Goal: Communication & Community: Share content

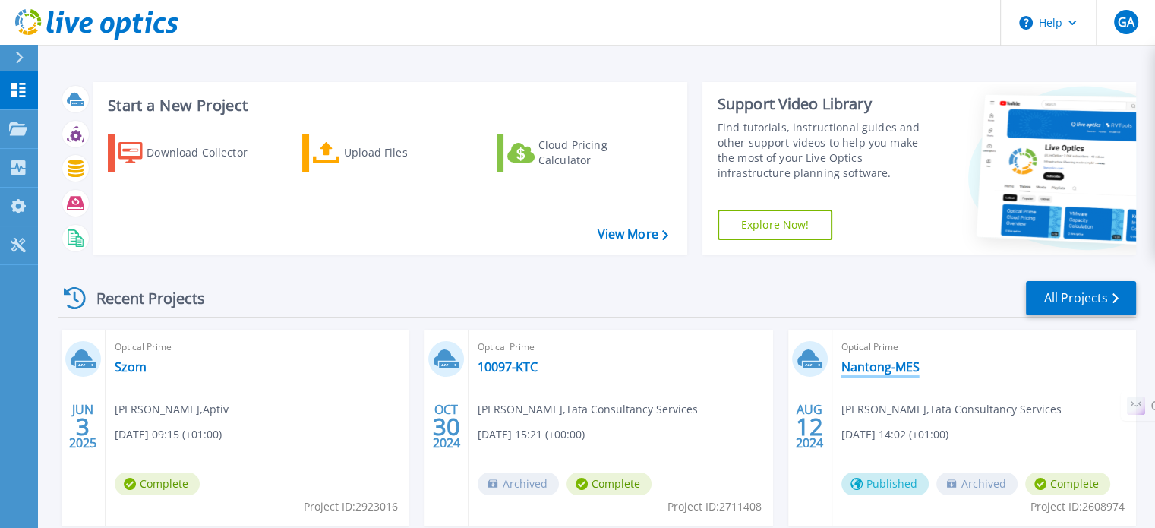
click at [906, 370] on link "Nantong-MES" at bounding box center [880, 366] width 78 height 15
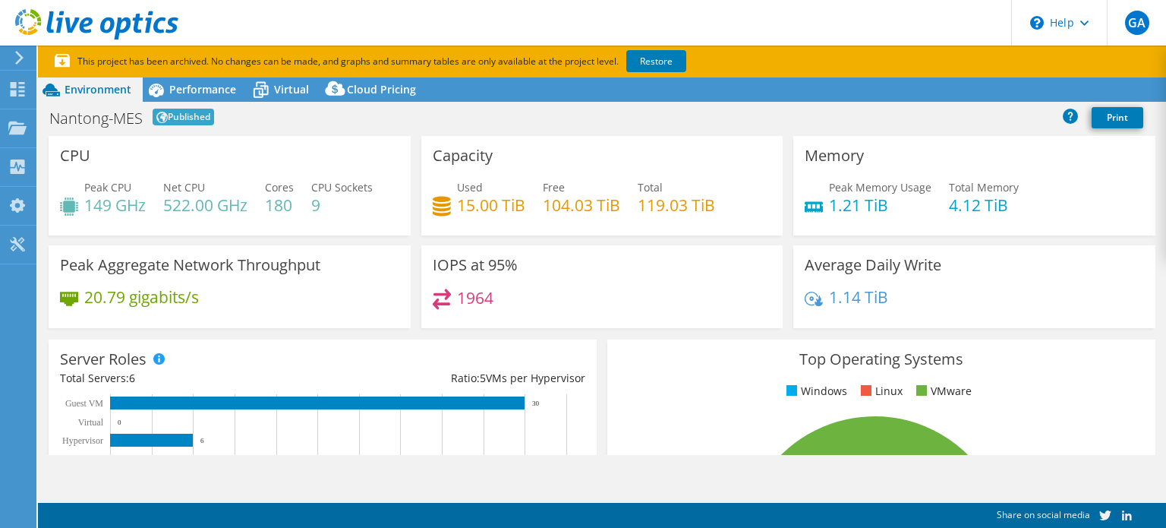
select select "EULondon"
select select "GBP"
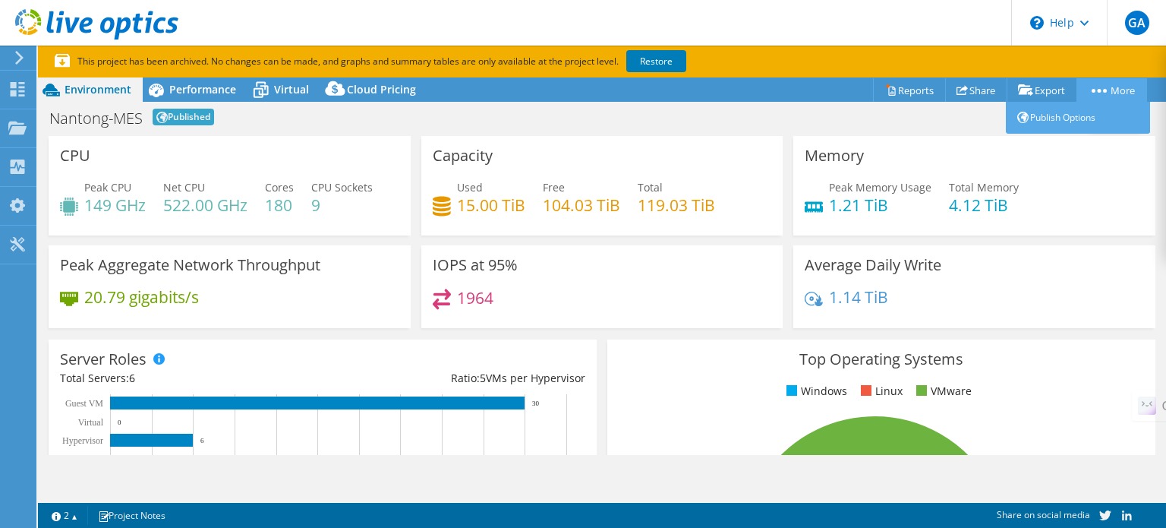
click at [1098, 90] on circle at bounding box center [1100, 91] width 4 height 4
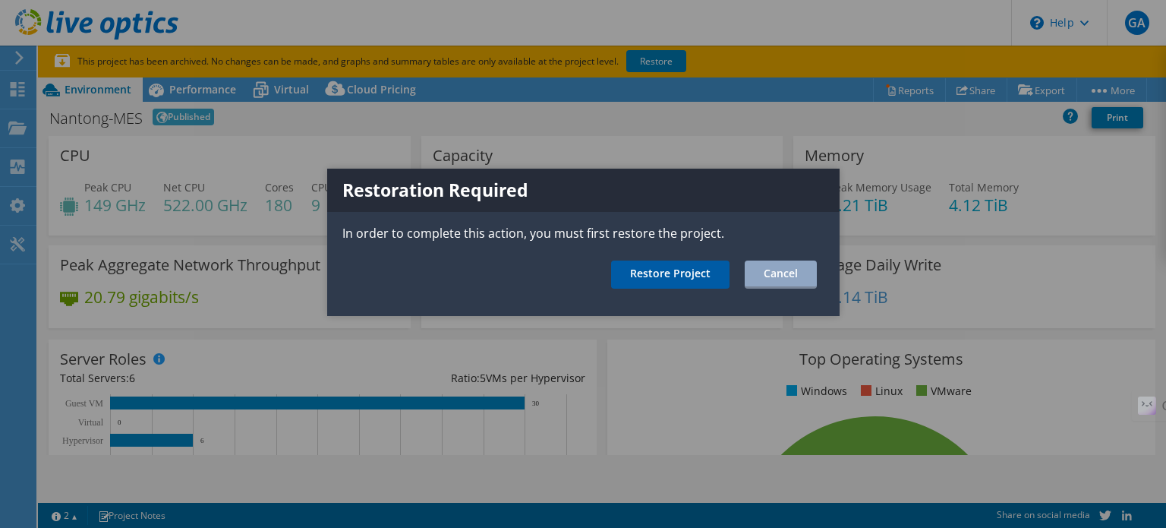
click at [692, 277] on link "Restore Project" at bounding box center [670, 274] width 118 height 28
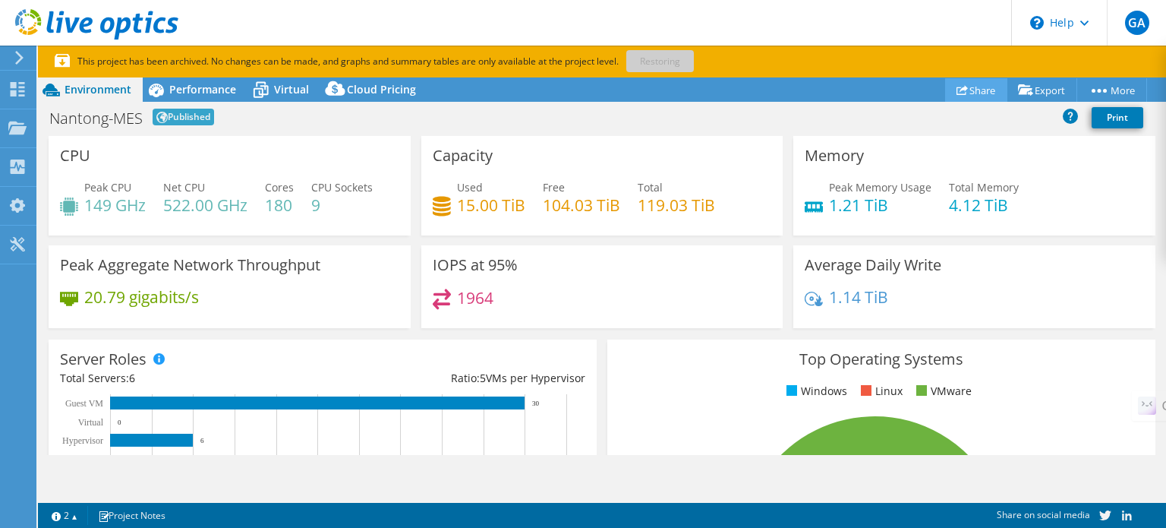
click at [966, 96] on link "Share" at bounding box center [976, 90] width 62 height 24
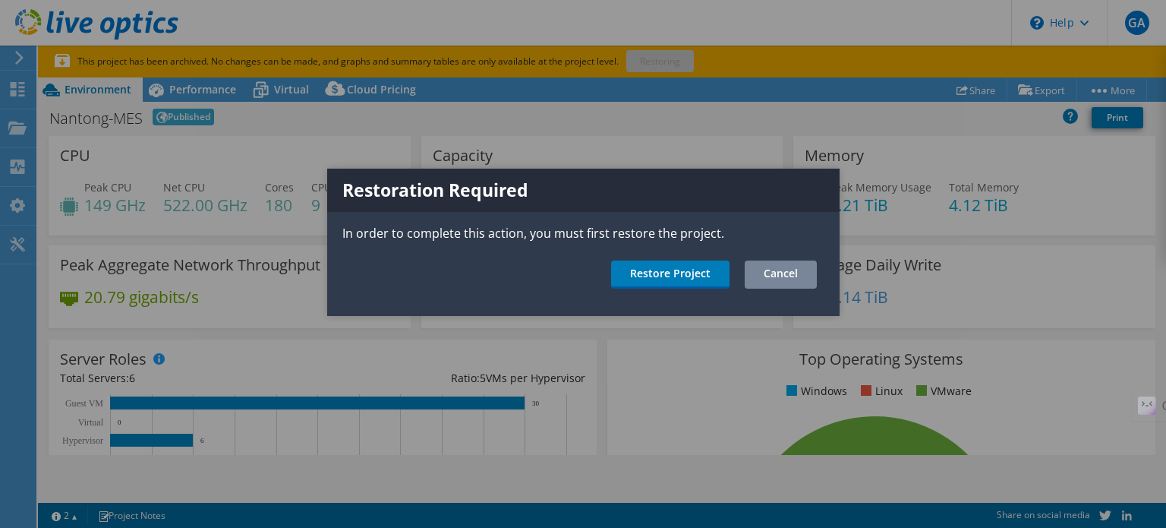
click at [770, 278] on link "Cancel" at bounding box center [781, 274] width 72 height 28
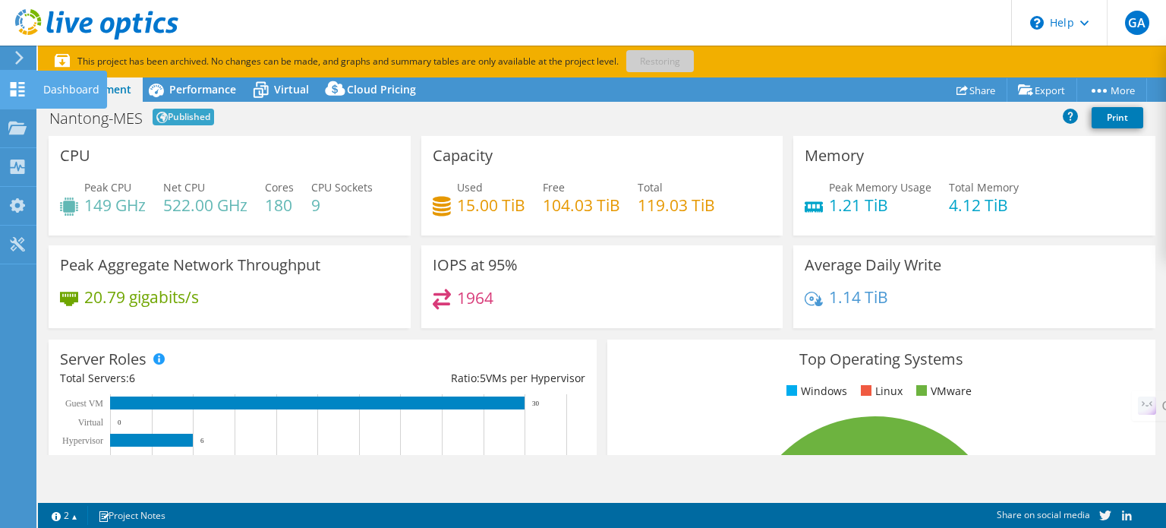
click at [20, 88] on icon at bounding box center [17, 89] width 18 height 14
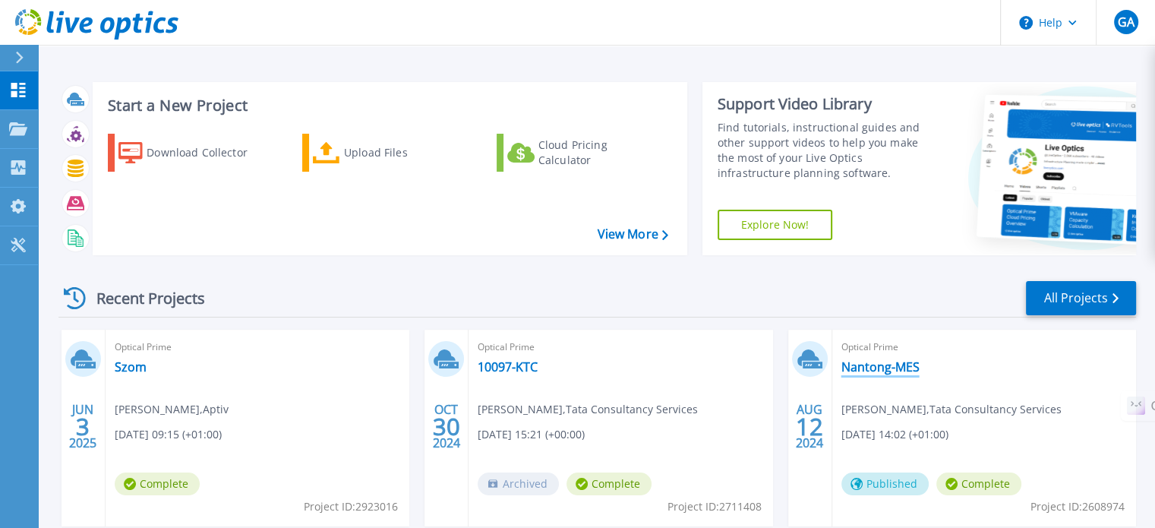
click at [900, 370] on link "Nantong-MES" at bounding box center [880, 366] width 78 height 15
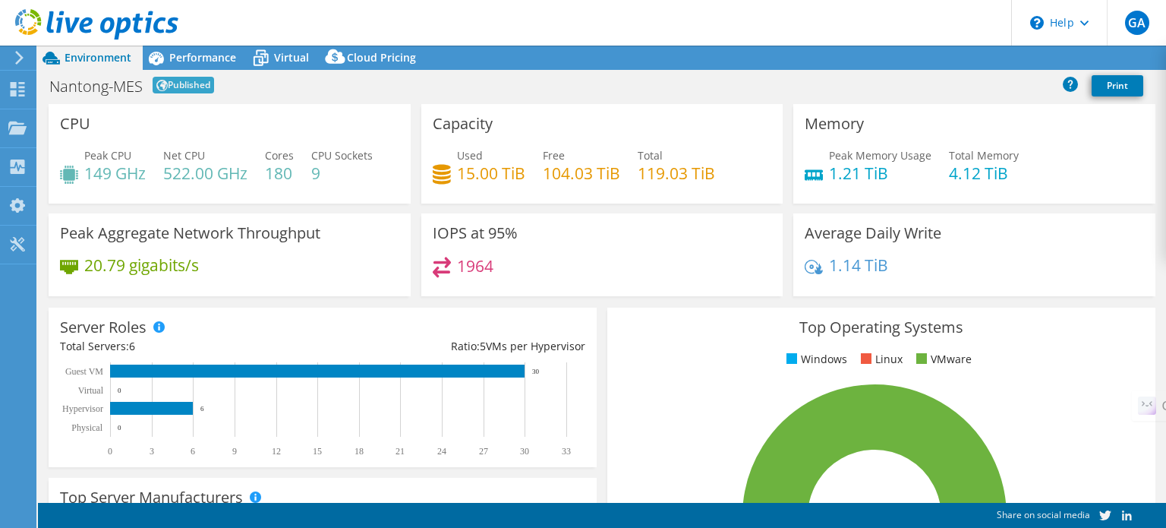
select select "EULondon"
select select "GBP"
click at [975, 57] on link "Share" at bounding box center [975, 58] width 63 height 24
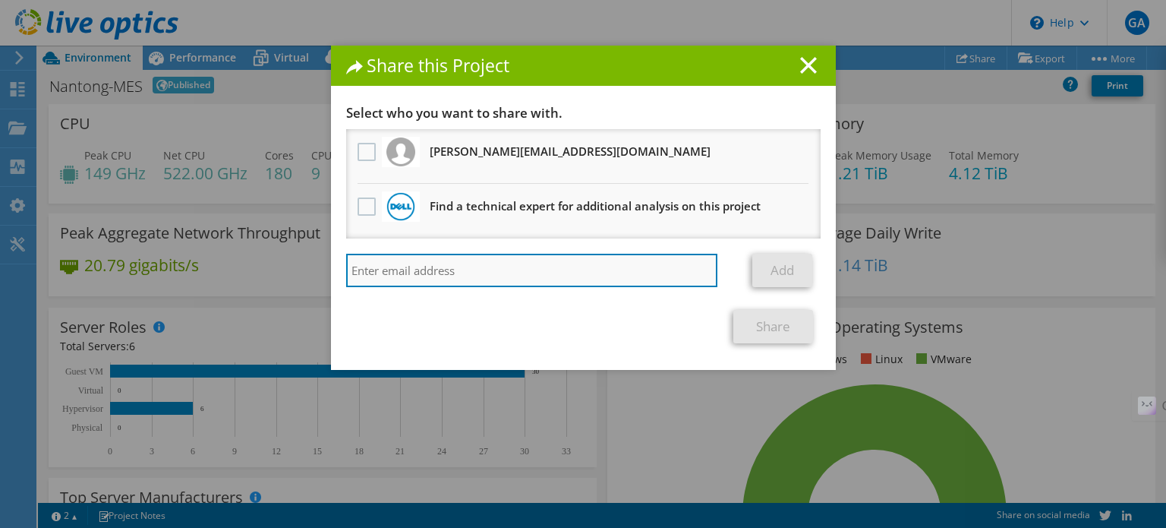
click at [436, 268] on input "search" at bounding box center [532, 270] width 372 height 33
paste input "Ludovic.Beliveau@windriver.com"
type input "Ludovic.Beliveau@windriver.com"
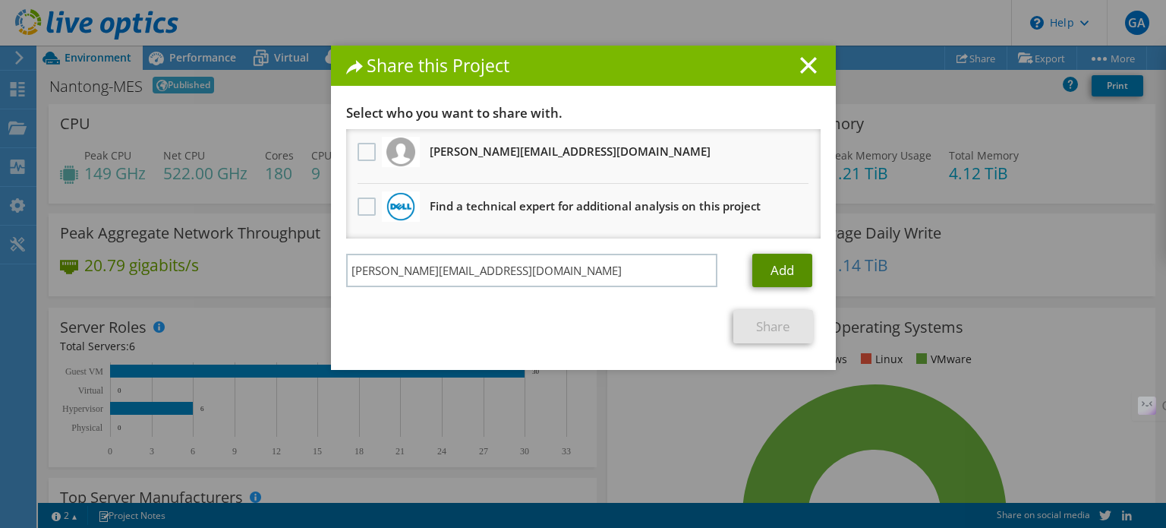
click at [777, 268] on link "Add" at bounding box center [782, 270] width 60 height 33
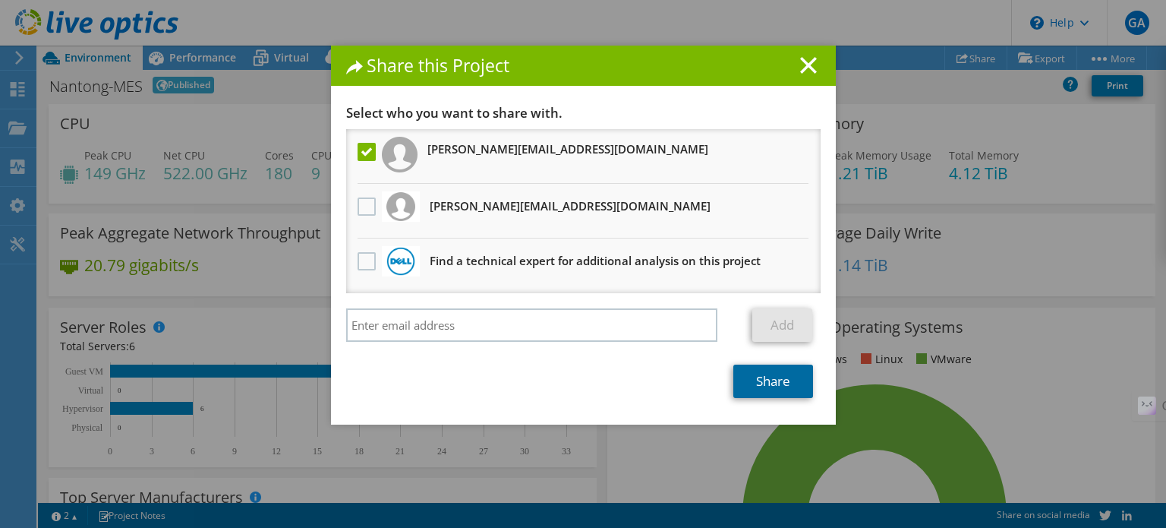
click at [759, 378] on link "Share" at bounding box center [773, 380] width 80 height 33
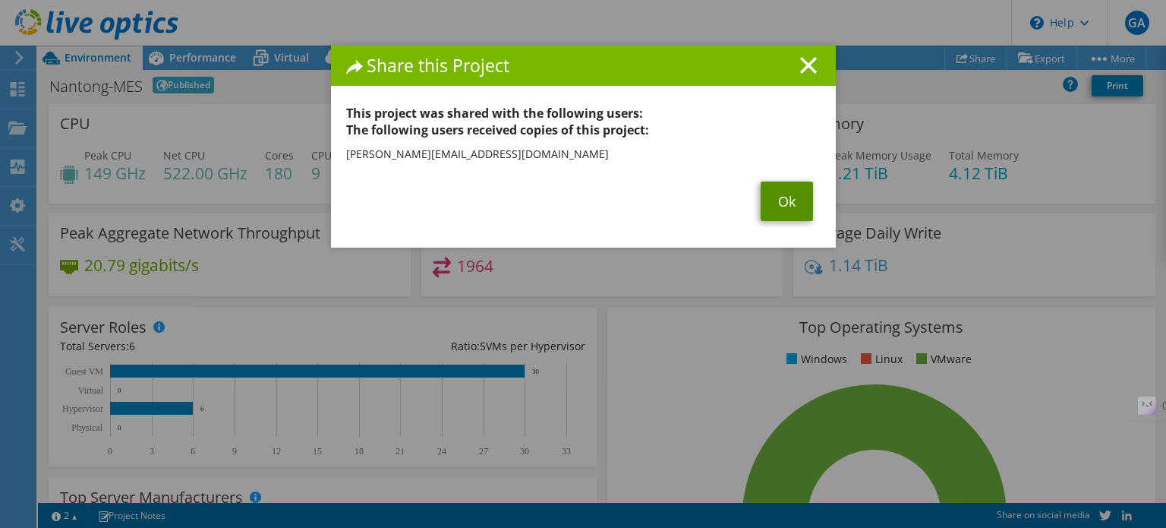
click at [787, 200] on link "Ok" at bounding box center [787, 200] width 52 height 39
